Goal: Task Accomplishment & Management: Manage account settings

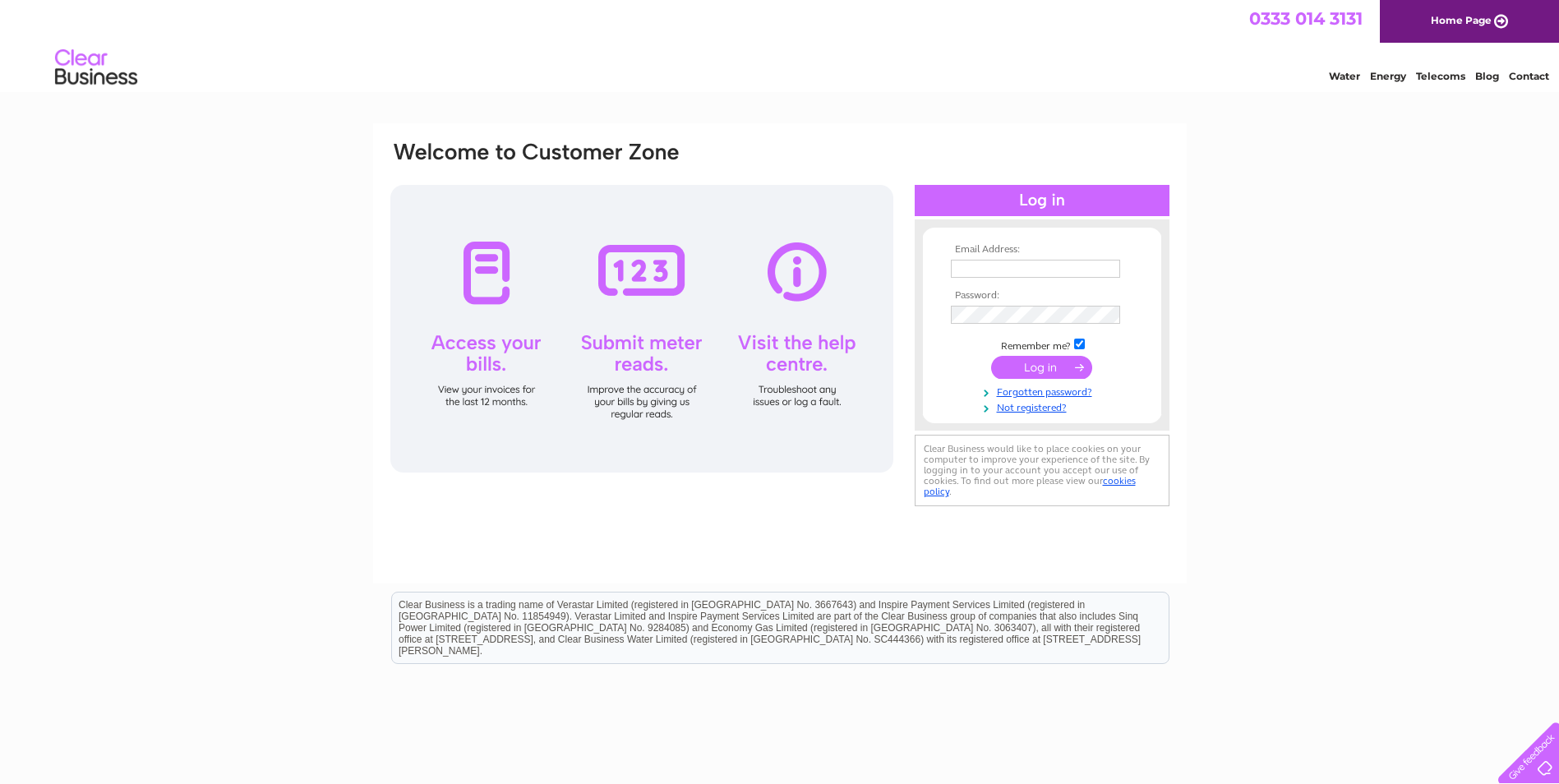
click at [1026, 271] on input "text" at bounding box center [1036, 268] width 170 height 18
click at [1001, 269] on input "text" at bounding box center [1037, 269] width 171 height 19
click at [985, 267] on input "a" at bounding box center [1037, 269] width 171 height 19
type input "arrowelec@btinternet.com"
click at [1056, 365] on input "submit" at bounding box center [1042, 367] width 101 height 23
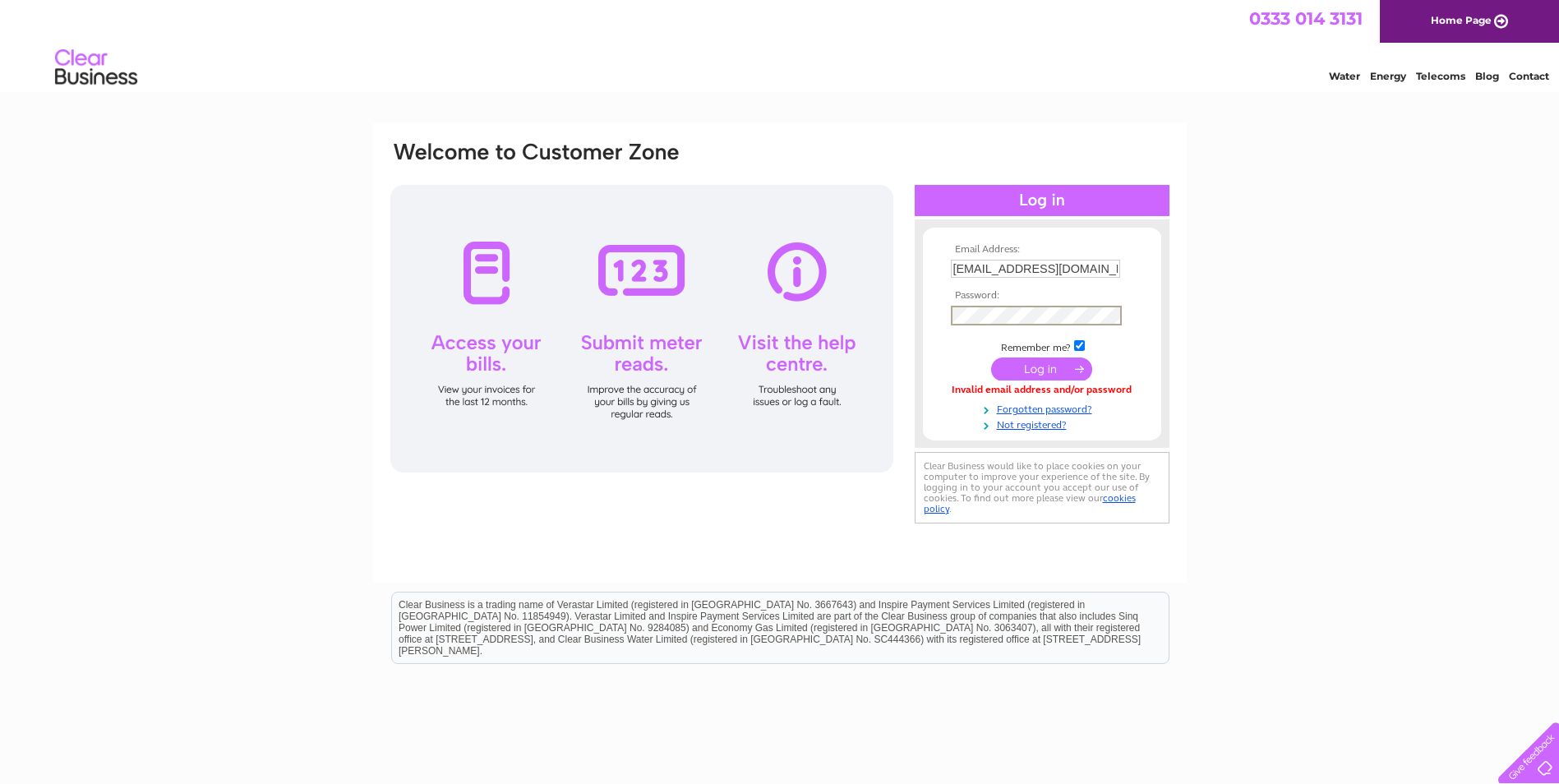
click at [1047, 364] on input "submit" at bounding box center [1042, 369] width 101 height 23
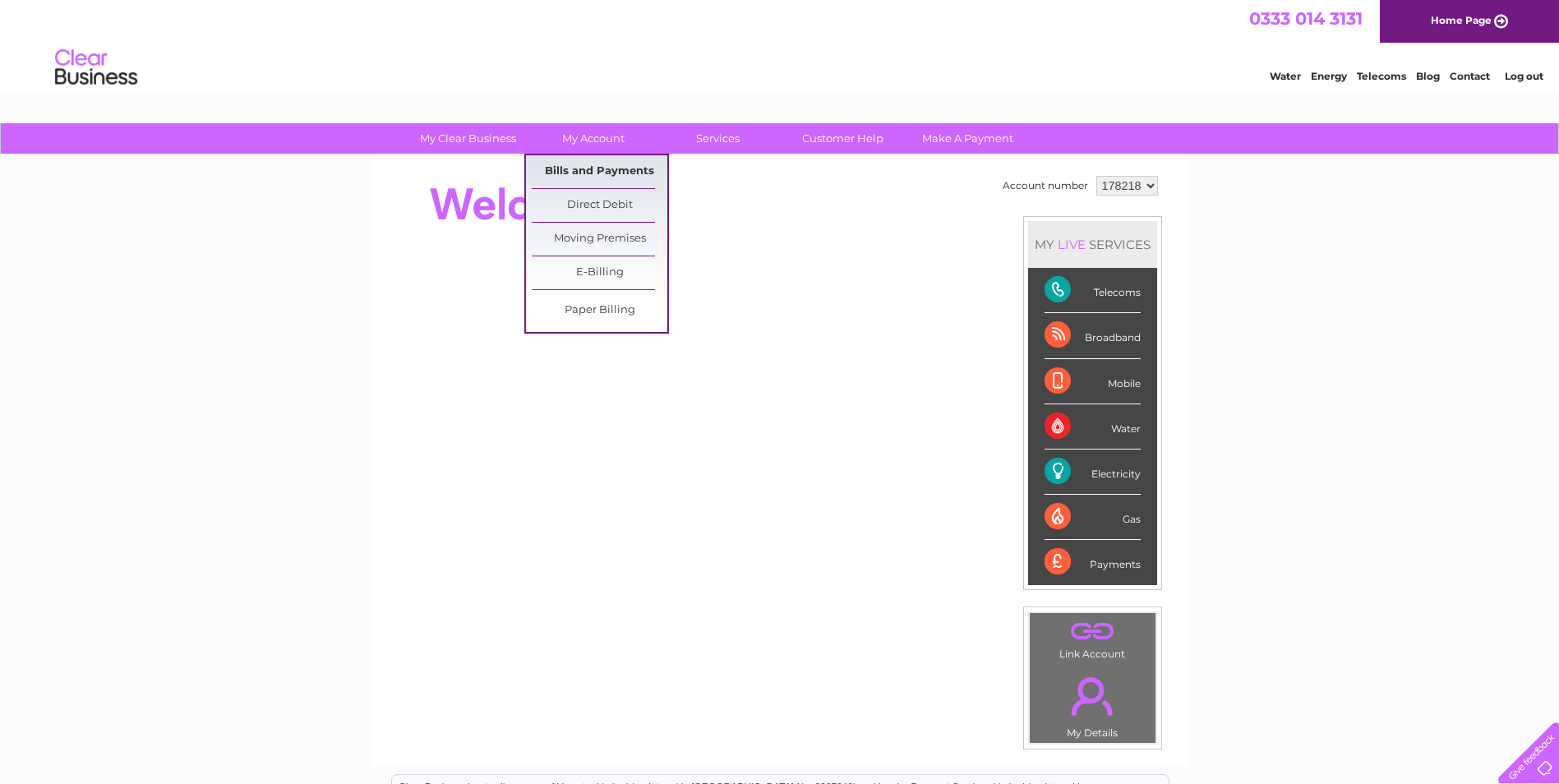
click at [604, 164] on link "Bills and Payments" at bounding box center [599, 171] width 136 height 33
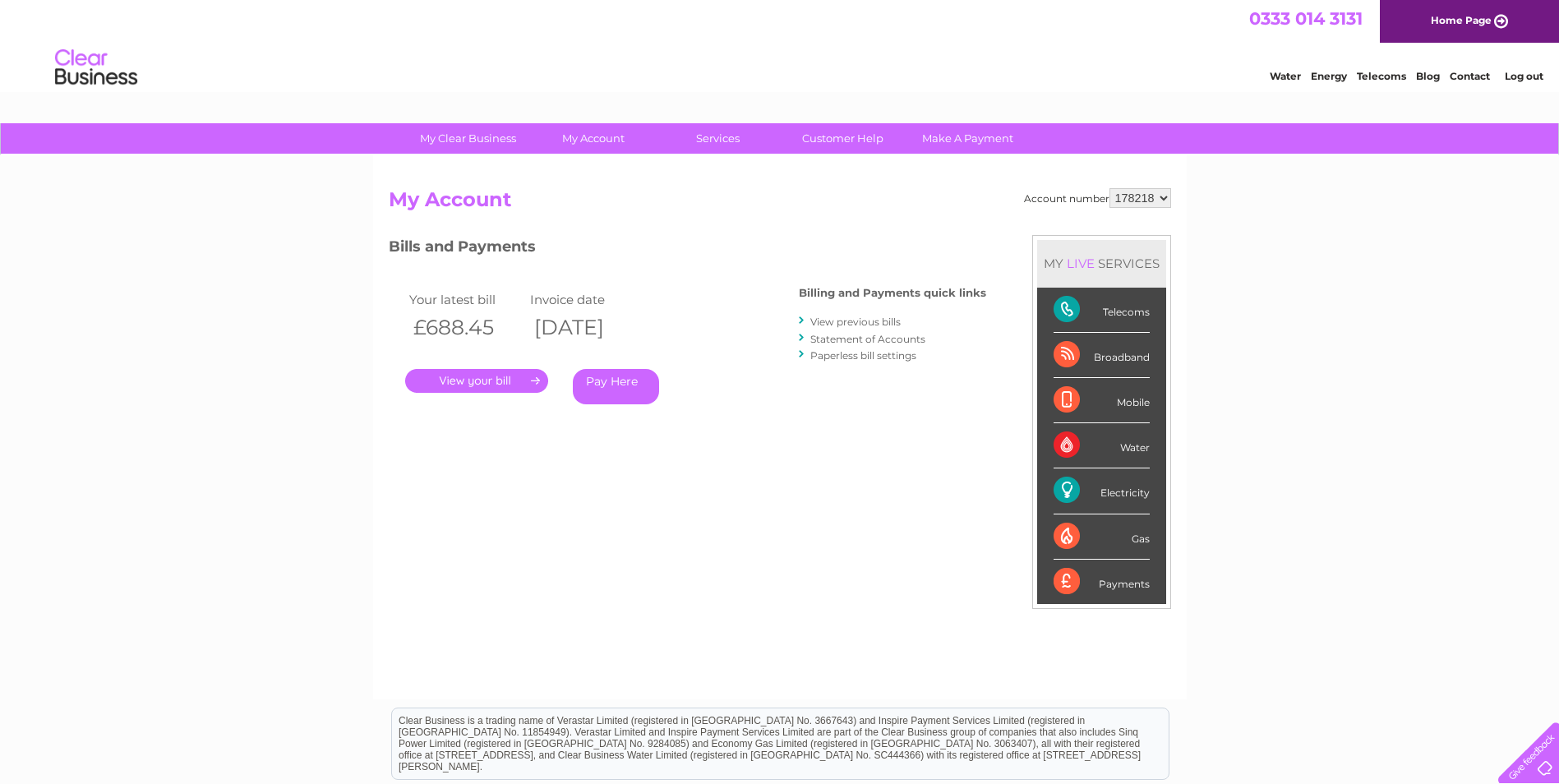
click at [484, 381] on link "." at bounding box center [476, 381] width 143 height 24
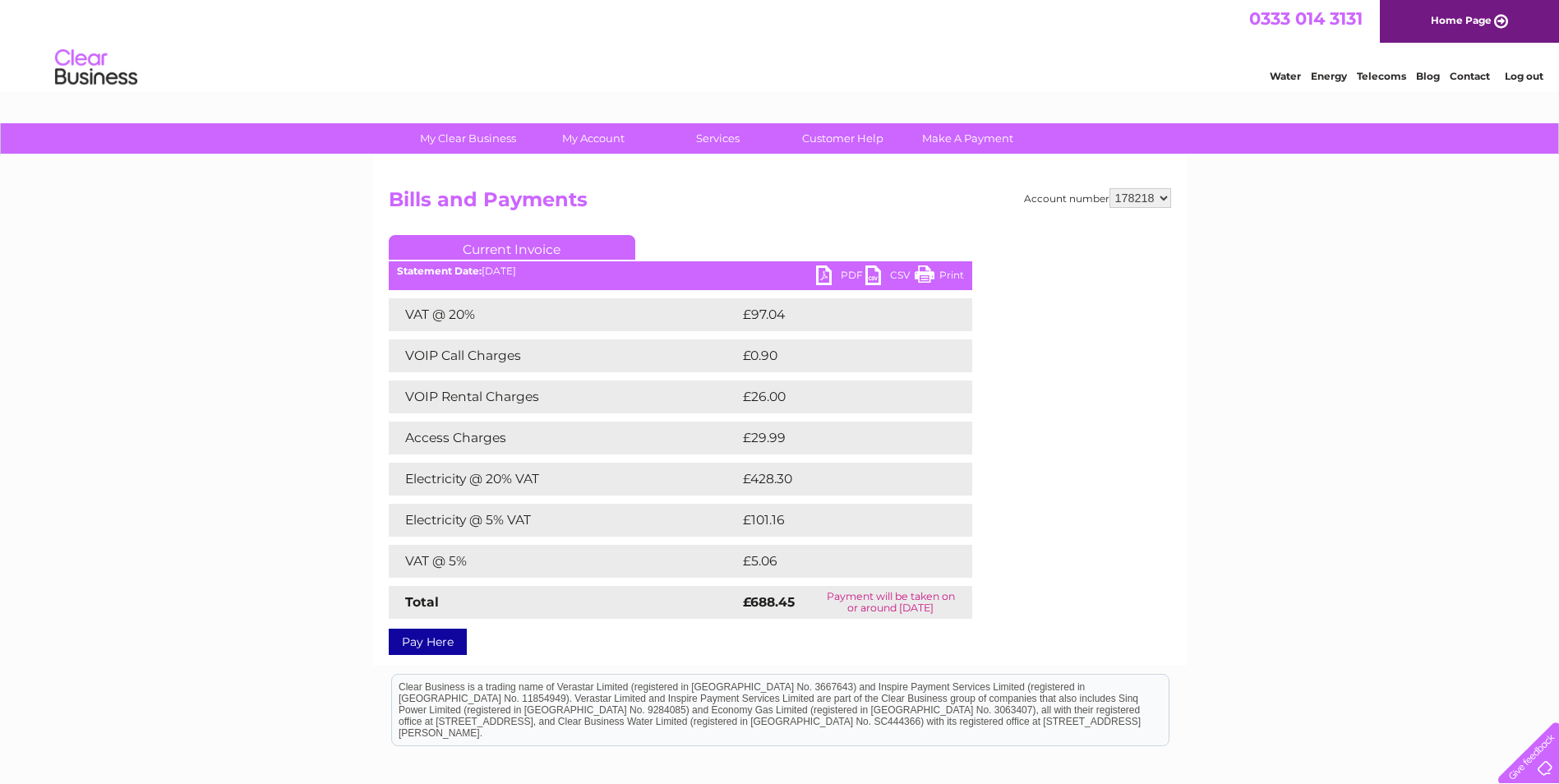
click at [832, 274] on link "PDF" at bounding box center [841, 278] width 49 height 24
click at [1518, 77] on link "Log out" at bounding box center [1524, 76] width 39 height 13
